Goal: Transaction & Acquisition: Purchase product/service

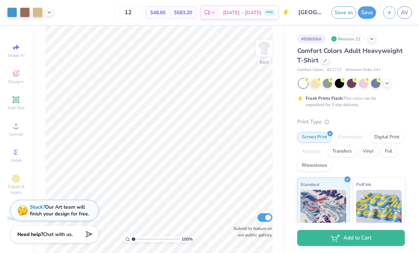
click at [317, 82] on div at bounding box center [315, 83] width 9 height 9
click at [387, 85] on div at bounding box center [387, 84] width 8 height 8
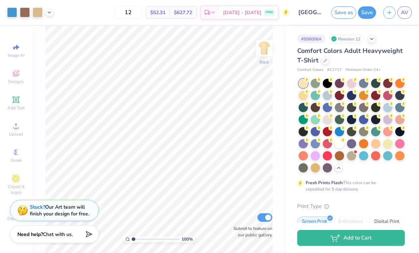
click at [352, 157] on div at bounding box center [351, 155] width 9 height 9
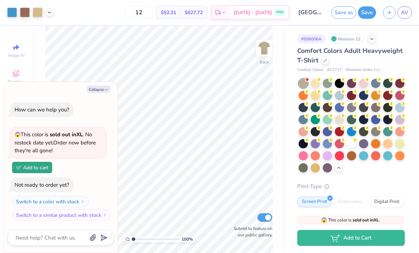
click at [336, 117] on div at bounding box center [339, 119] width 9 height 9
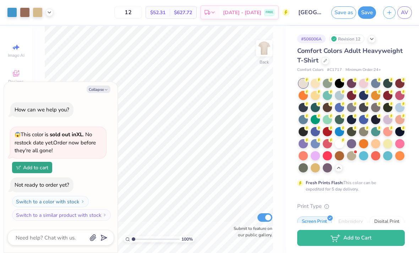
click at [97, 93] on button "Collapse" at bounding box center [99, 89] width 24 height 7
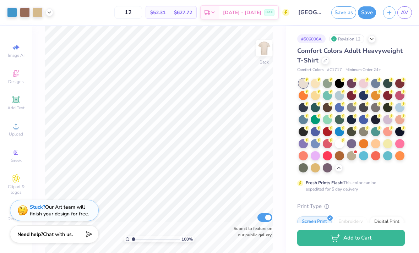
click at [341, 146] on div at bounding box center [339, 143] width 9 height 9
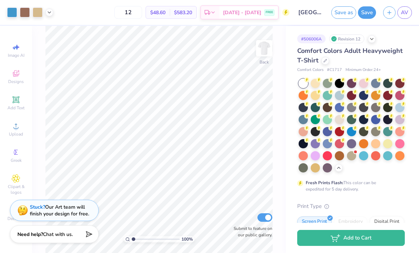
click at [340, 141] on div at bounding box center [339, 143] width 9 height 9
click at [337, 143] on div at bounding box center [339, 143] width 9 height 9
click at [303, 140] on div at bounding box center [303, 143] width 9 height 9
click at [340, 121] on div at bounding box center [339, 119] width 9 height 9
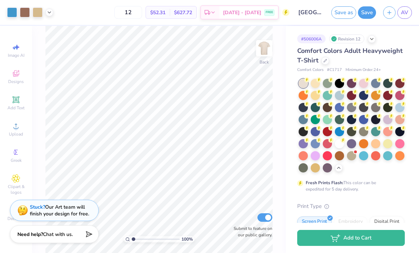
click at [359, 142] on div at bounding box center [363, 143] width 9 height 9
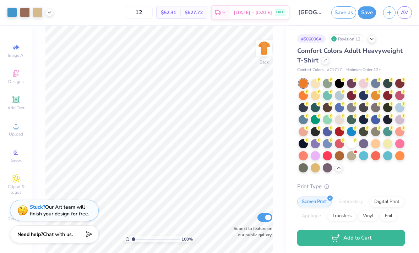
click at [389, 156] on div at bounding box center [387, 155] width 9 height 9
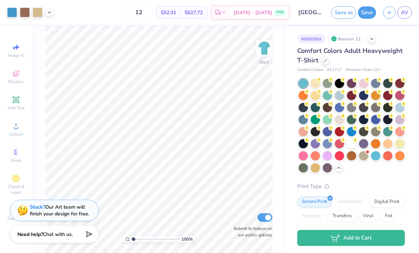
click at [363, 143] on div at bounding box center [363, 143] width 9 height 9
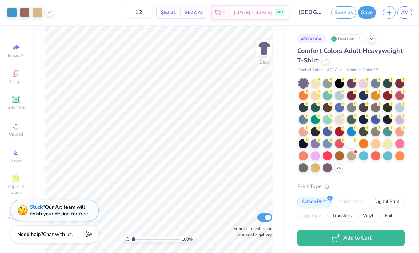
click at [403, 95] on div at bounding box center [399, 95] width 9 height 9
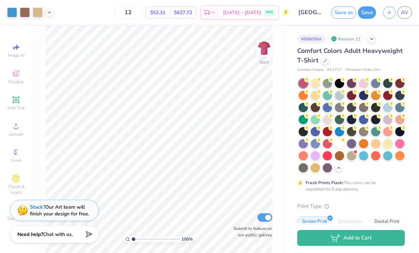
click at [387, 108] on div at bounding box center [387, 107] width 9 height 9
click at [329, 108] on div at bounding box center [327, 107] width 9 height 9
click at [386, 84] on div at bounding box center [387, 83] width 9 height 9
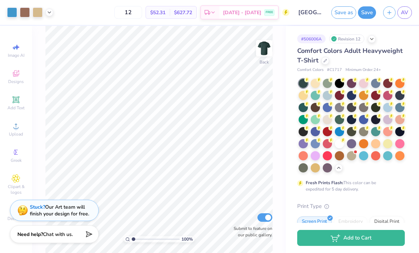
click at [368, 121] on div at bounding box center [363, 119] width 9 height 9
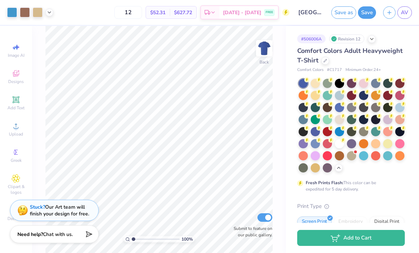
click at [399, 132] on div at bounding box center [399, 131] width 9 height 9
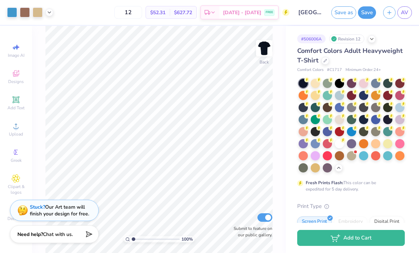
click at [300, 172] on div at bounding box center [352, 126] width 106 height 94
click at [305, 170] on div at bounding box center [303, 167] width 9 height 9
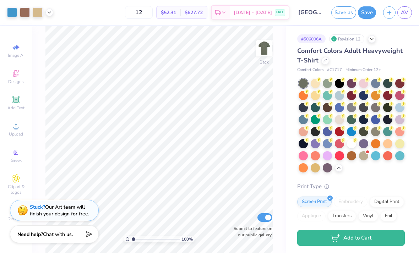
click at [362, 158] on div at bounding box center [363, 155] width 9 height 9
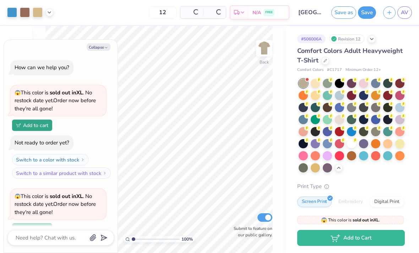
scroll to position [60, 0]
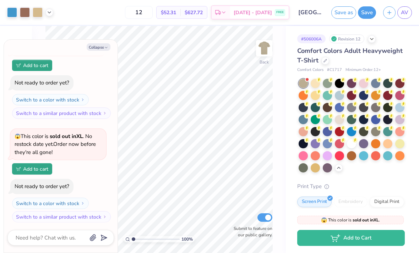
click at [103, 44] on button "Collapse" at bounding box center [99, 46] width 24 height 7
type textarea "x"
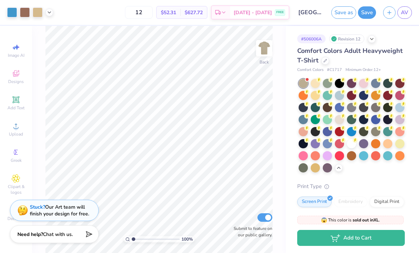
click at [344, 121] on div at bounding box center [352, 126] width 106 height 94
click at [337, 123] on div at bounding box center [339, 119] width 9 height 9
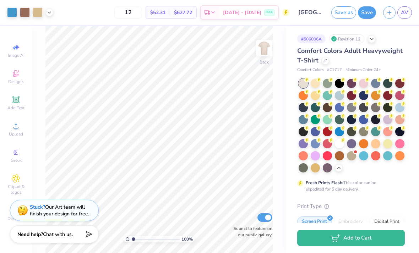
click at [148, 3] on div "12 $52.31 Per Item $627.72 Total Est. Delivery [DATE] - [DATE] FREE" at bounding box center [173, 12] width 233 height 25
click at [142, 12] on input "12" at bounding box center [128, 12] width 28 height 13
type input "1"
type input "36"
click at [337, 146] on div at bounding box center [339, 143] width 9 height 9
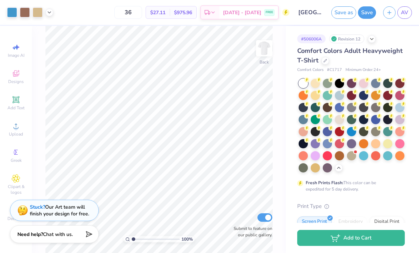
click at [340, 120] on div at bounding box center [339, 119] width 9 height 9
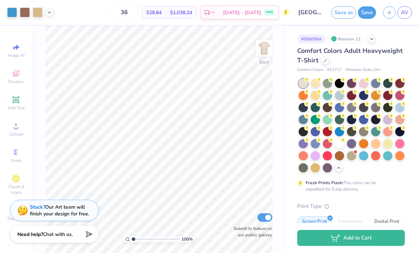
click at [340, 145] on div at bounding box center [339, 143] width 9 height 9
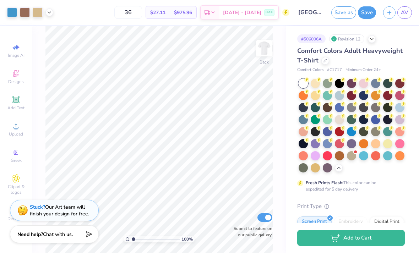
click at [338, 117] on div at bounding box center [339, 119] width 9 height 9
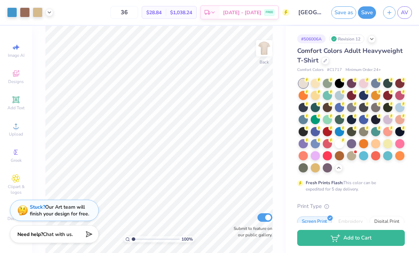
click at [352, 106] on div at bounding box center [351, 107] width 9 height 9
click at [361, 105] on div at bounding box center [363, 107] width 9 height 9
click at [339, 143] on div at bounding box center [339, 143] width 9 height 9
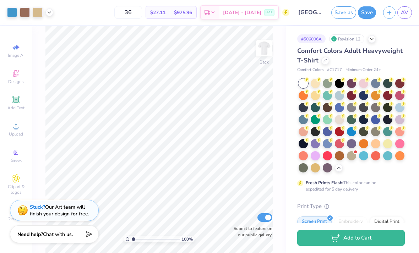
click at [338, 119] on div at bounding box center [339, 119] width 9 height 9
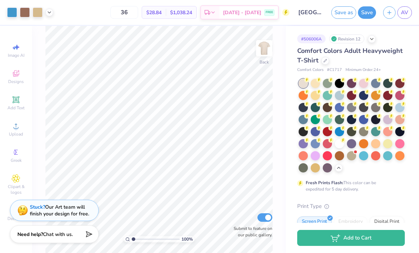
click at [340, 143] on div at bounding box center [339, 143] width 9 height 9
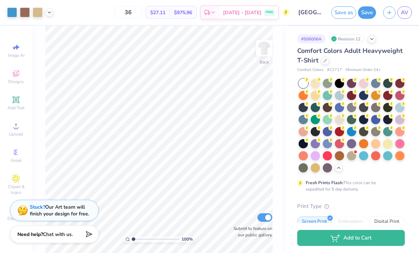
click at [339, 121] on div at bounding box center [339, 119] width 9 height 9
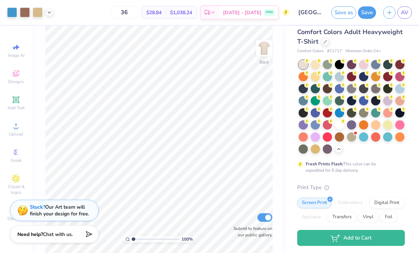
scroll to position [18, 0]
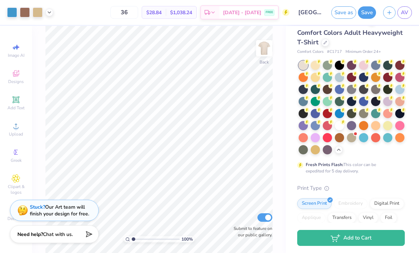
click at [336, 125] on div at bounding box center [339, 125] width 9 height 9
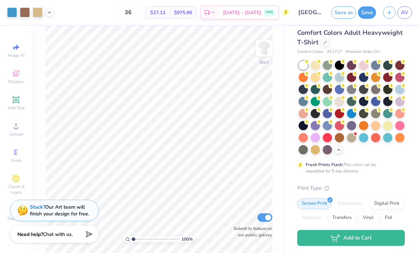
click at [344, 99] on icon at bounding box center [343, 98] width 5 height 5
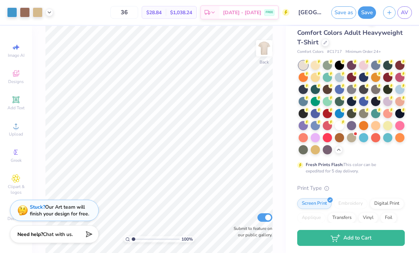
click at [341, 125] on div at bounding box center [339, 125] width 9 height 9
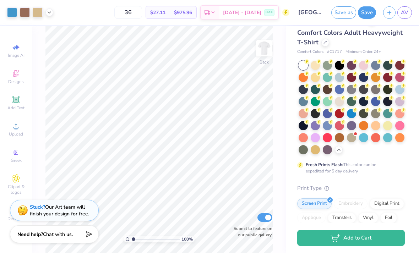
click at [142, 11] on input "36" at bounding box center [128, 12] width 28 height 13
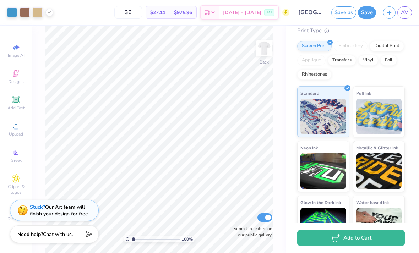
click at [142, 10] on input "36" at bounding box center [128, 12] width 28 height 13
click at [142, 15] on input "30" at bounding box center [128, 12] width 28 height 13
type input "36"
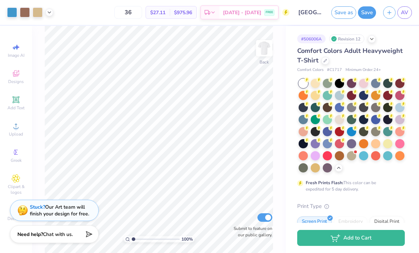
click at [337, 119] on div at bounding box center [339, 119] width 9 height 9
